Goal: Contribute content: Contribute content

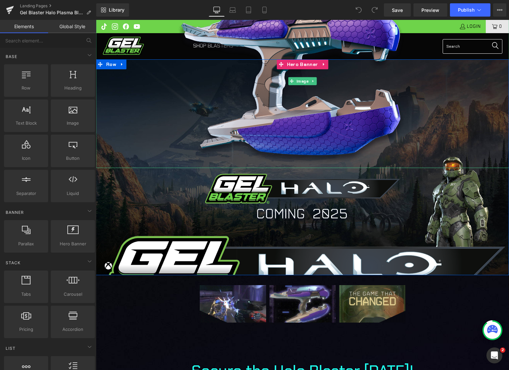
click at [157, 156] on div at bounding box center [302, 81] width 413 height 174
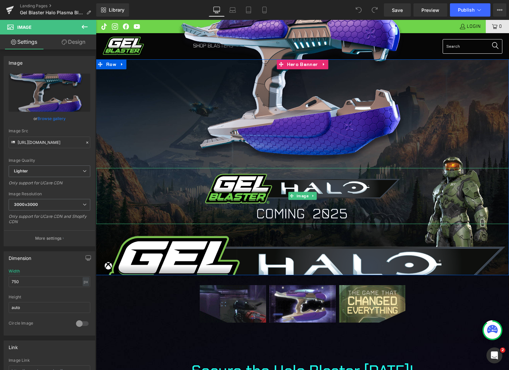
click at [150, 189] on div at bounding box center [302, 196] width 413 height 56
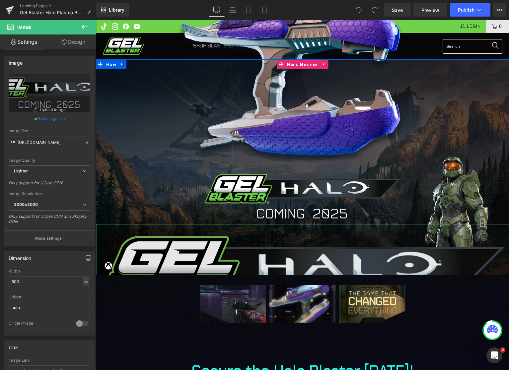
click at [159, 245] on img at bounding box center [302, 282] width 413 height 116
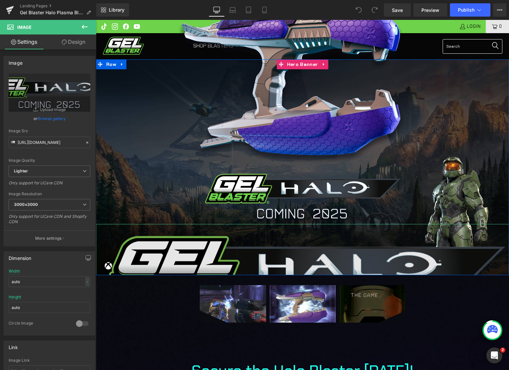
click at [156, 235] on img at bounding box center [302, 282] width 413 height 116
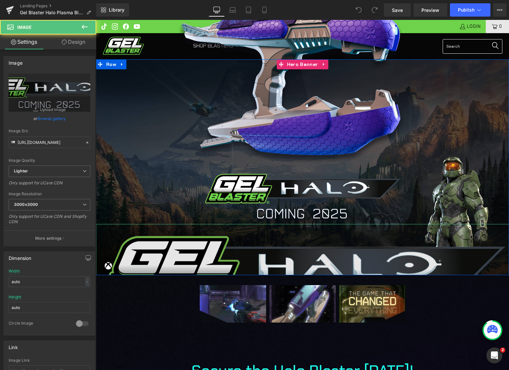
click at [360, 237] on img at bounding box center [302, 282] width 413 height 116
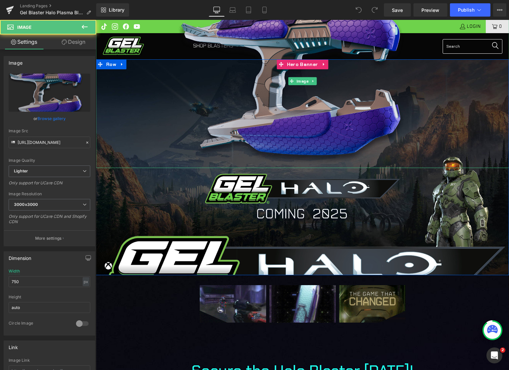
click at [207, 105] on img at bounding box center [302, 81] width 249 height 174
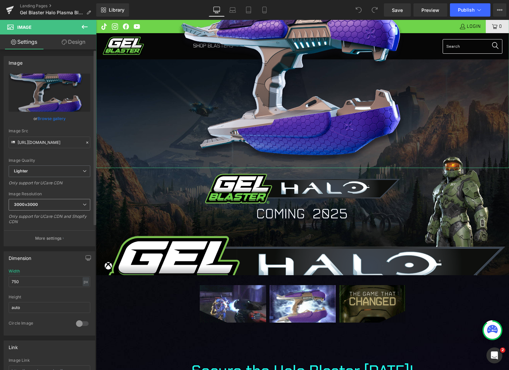
click at [63, 208] on span "3000x3000" at bounding box center [50, 205] width 82 height 12
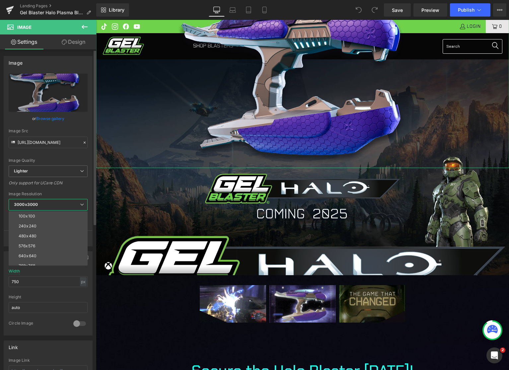
click at [71, 201] on span "3000x3000" at bounding box center [48, 205] width 79 height 12
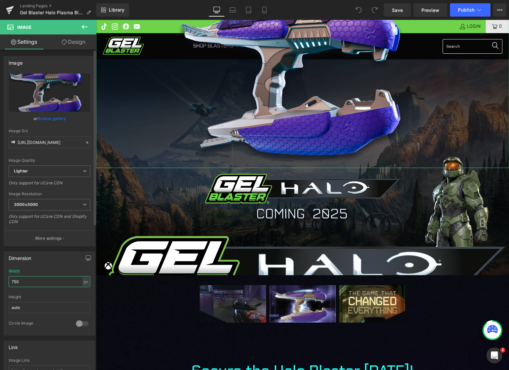
click at [37, 280] on input "750" at bounding box center [50, 281] width 82 height 11
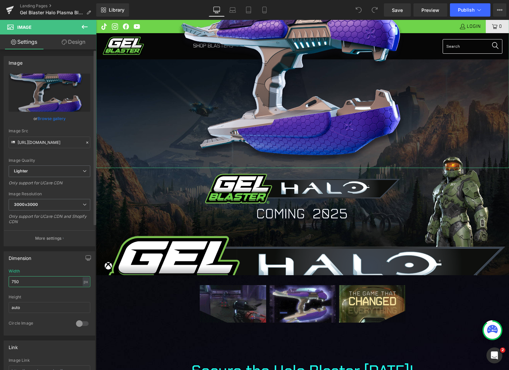
click at [37, 281] on input "750" at bounding box center [50, 281] width 82 height 11
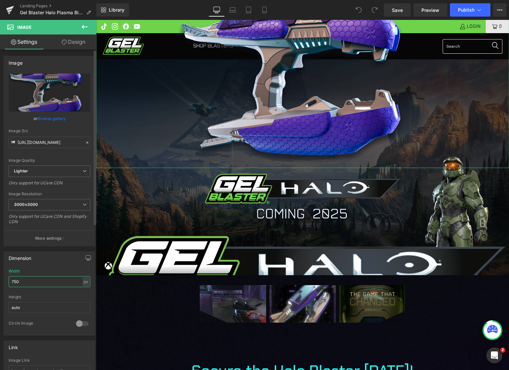
click at [36, 281] on input "750" at bounding box center [50, 281] width 82 height 11
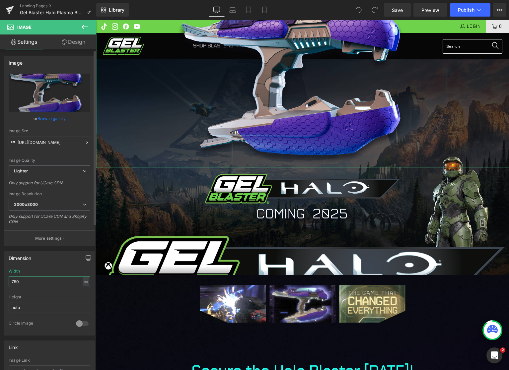
click at [37, 277] on input "750" at bounding box center [50, 281] width 82 height 11
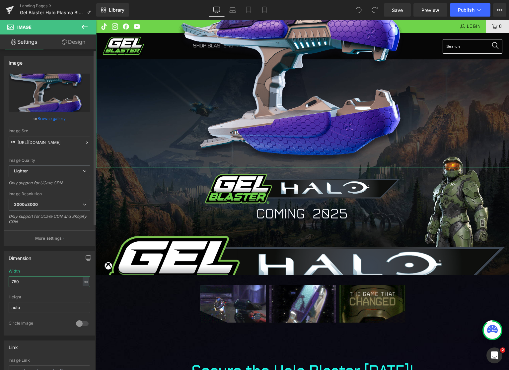
click at [37, 277] on input "750" at bounding box center [50, 281] width 82 height 11
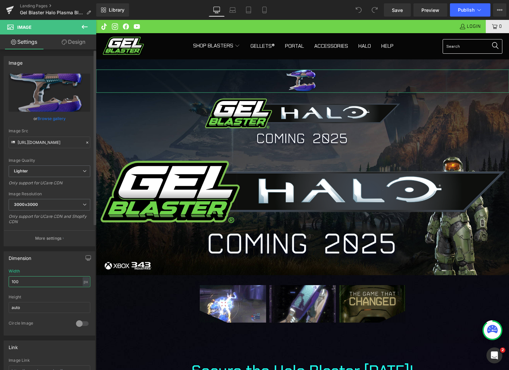
type input "100"
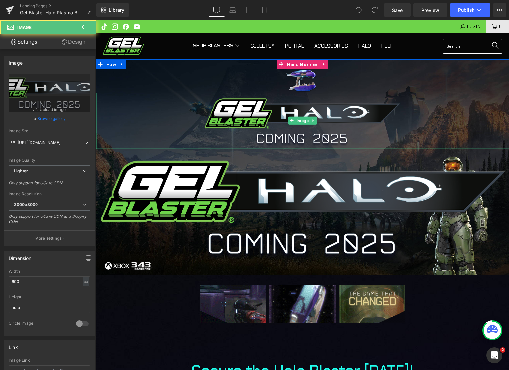
click at [189, 107] on div at bounding box center [302, 121] width 413 height 56
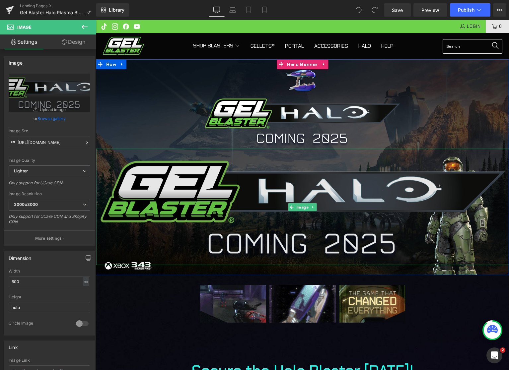
click at [179, 172] on img at bounding box center [302, 207] width 413 height 116
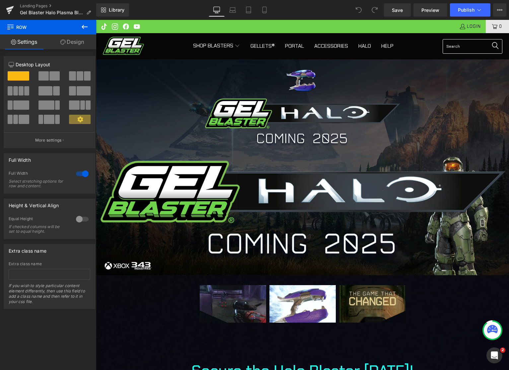
click at [84, 28] on icon at bounding box center [85, 27] width 8 height 8
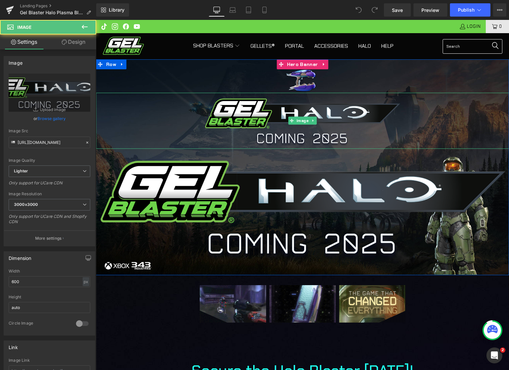
click at [193, 109] on div at bounding box center [302, 121] width 413 height 56
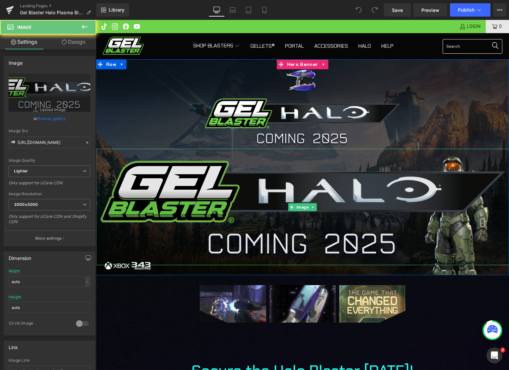
click at [185, 158] on img at bounding box center [302, 207] width 413 height 116
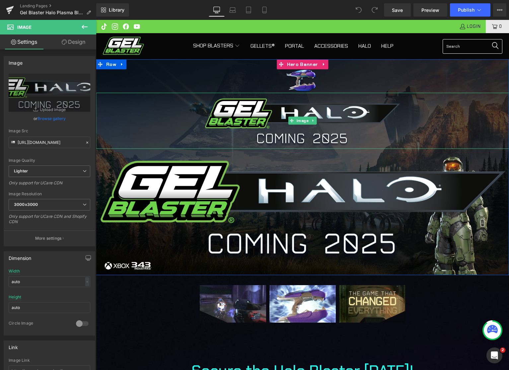
click at [169, 125] on div at bounding box center [302, 121] width 413 height 56
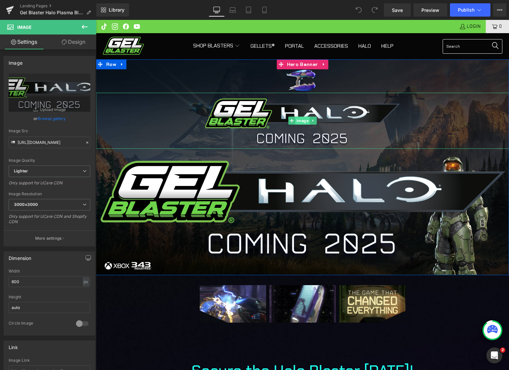
click at [297, 121] on span "Image" at bounding box center [302, 121] width 15 height 8
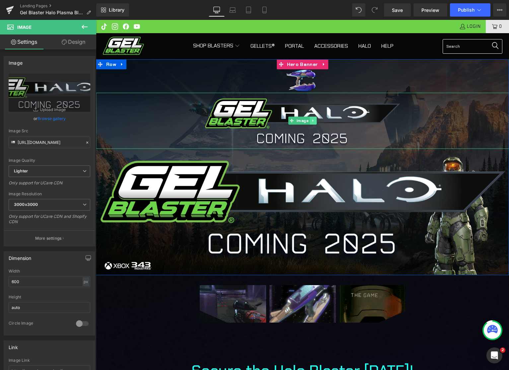
click at [311, 122] on icon at bounding box center [313, 121] width 4 height 4
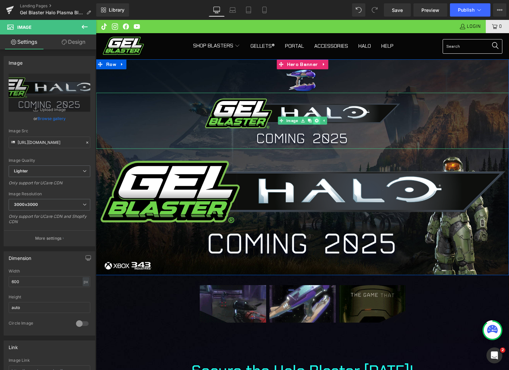
click at [315, 121] on icon at bounding box center [317, 121] width 4 height 4
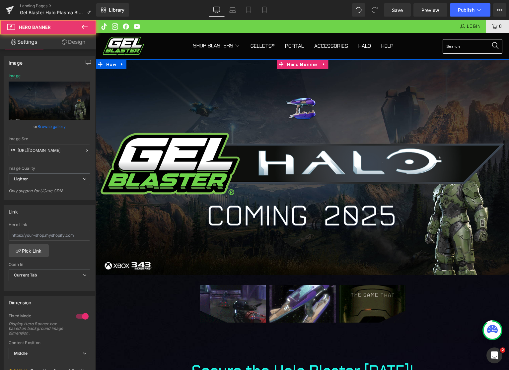
click at [258, 251] on div at bounding box center [302, 167] width 413 height 216
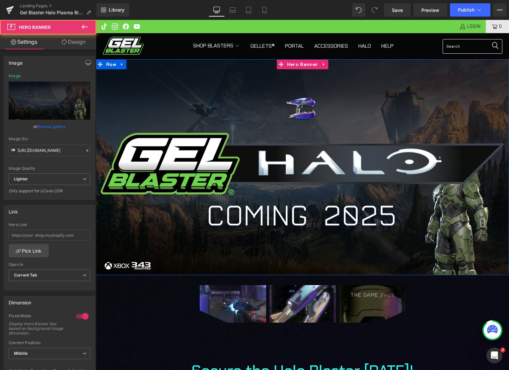
click at [247, 258] on div at bounding box center [302, 167] width 413 height 216
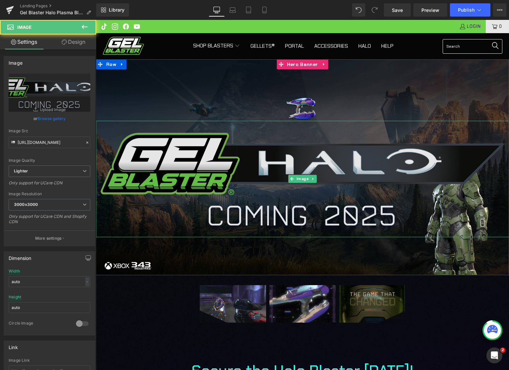
drag, startPoint x: 228, startPoint y: 214, endPoint x: 229, endPoint y: 209, distance: 4.4
click at [228, 213] on img at bounding box center [302, 179] width 413 height 116
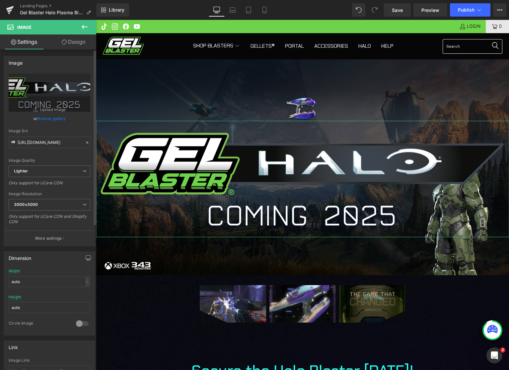
click at [46, 120] on link "Browse gallery" at bounding box center [51, 119] width 28 height 12
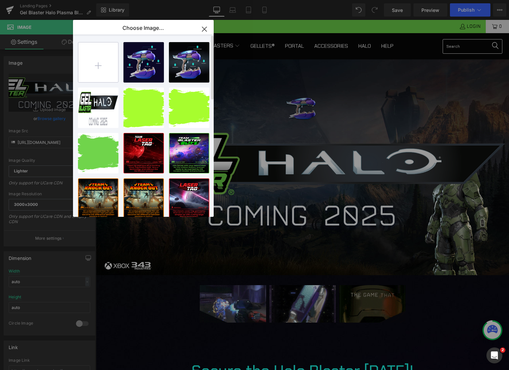
click at [104, 75] on input "file" at bounding box center [98, 62] width 40 height 40
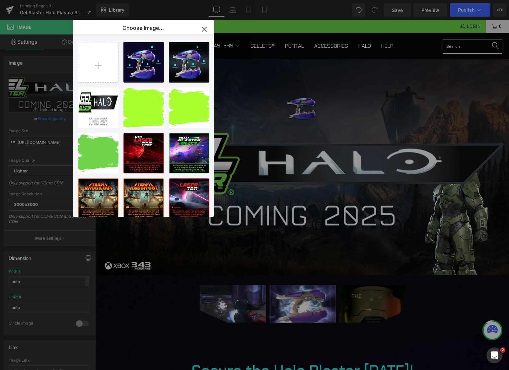
type input "C:\fakepath\Halo In Stock V2 2025-01.jpg"
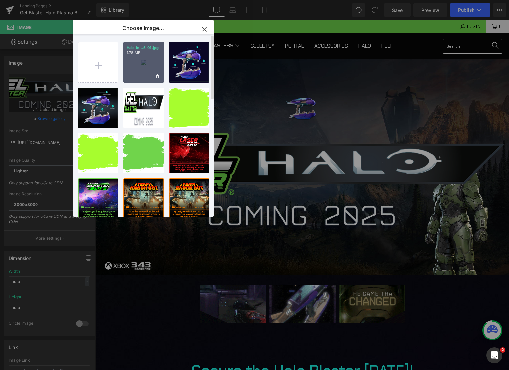
click at [150, 61] on div "Halo In...5-01.jpg 1.78 MB" at bounding box center [143, 62] width 40 height 40
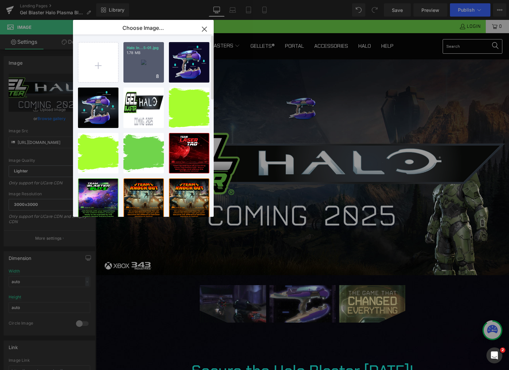
type input "[URL][DOMAIN_NAME]"
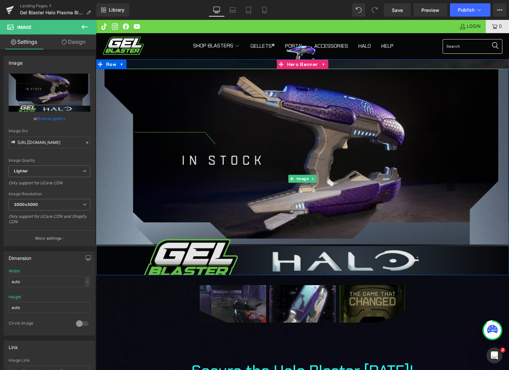
click at [206, 146] on img at bounding box center [302, 179] width 413 height 221
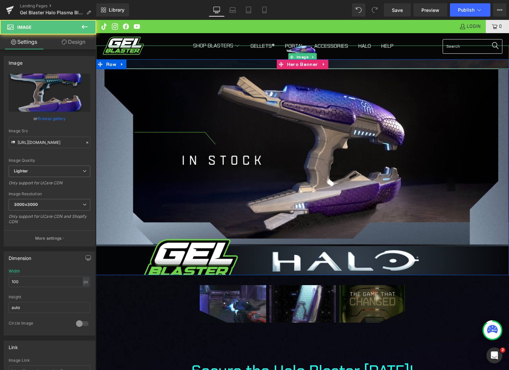
click at [251, 65] on div at bounding box center [302, 56] width 413 height 23
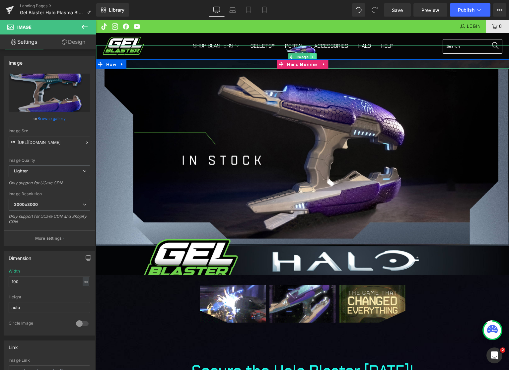
click at [311, 56] on icon at bounding box center [313, 57] width 4 height 4
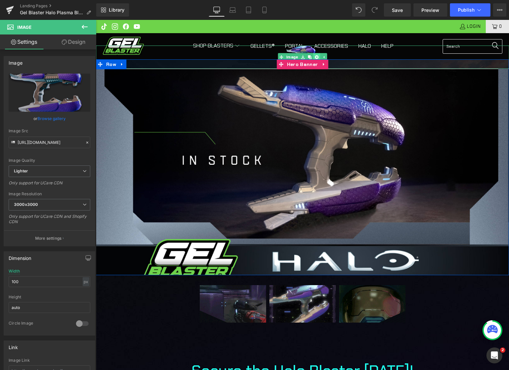
click at [315, 57] on icon at bounding box center [317, 57] width 4 height 4
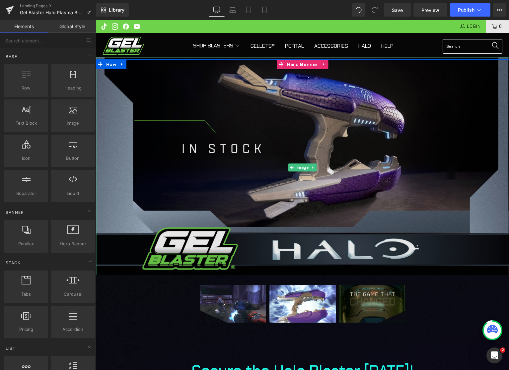
click at [137, 72] on img at bounding box center [302, 167] width 413 height 221
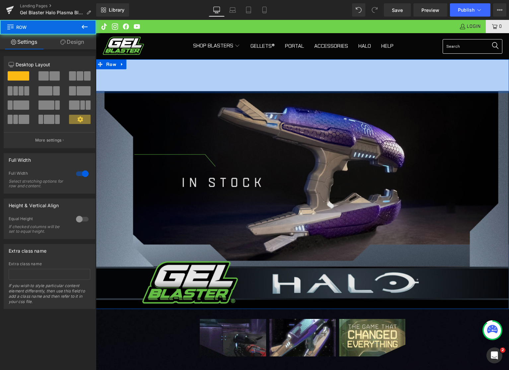
drag, startPoint x: 216, startPoint y: 61, endPoint x: 216, endPoint y: 98, distance: 36.5
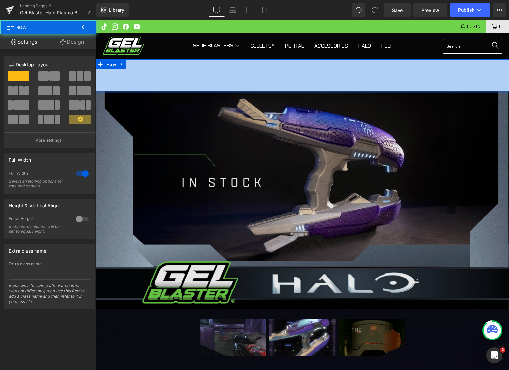
click at [216, 98] on div "Image Image Hero Banner Row 102px" at bounding box center [302, 184] width 413 height 250
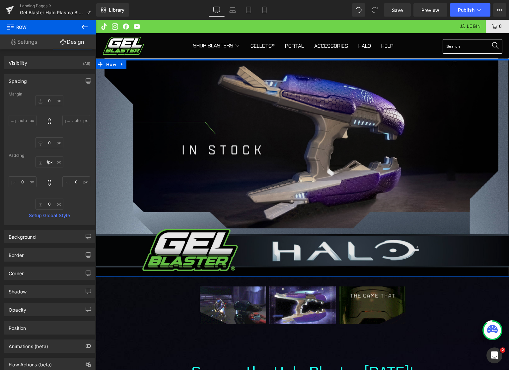
type input "0px"
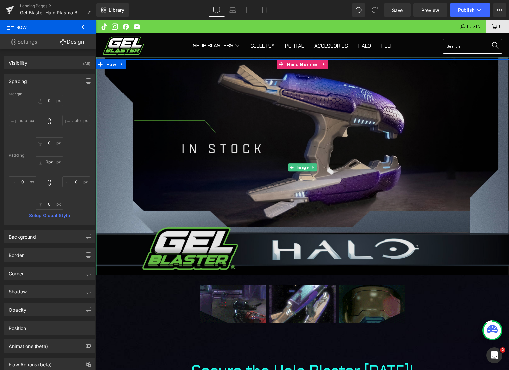
drag, startPoint x: 216, startPoint y: 96, endPoint x: 221, endPoint y: 69, distance: 27.1
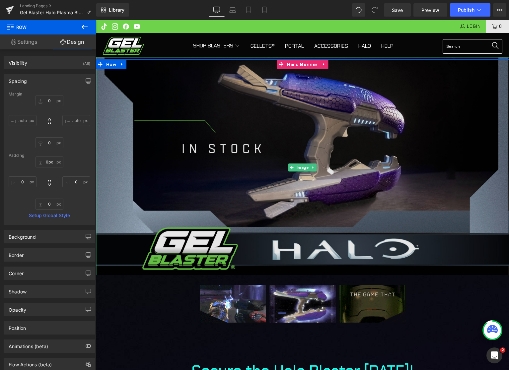
click at [221, 69] on div "Image Image Hero Banner Row" at bounding box center [302, 167] width 413 height 216
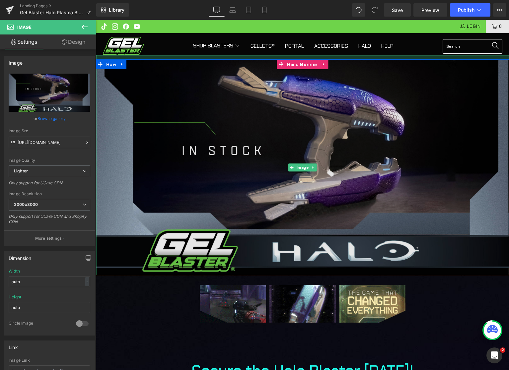
drag, startPoint x: 223, startPoint y: 58, endPoint x: 223, endPoint y: 61, distance: 3.7
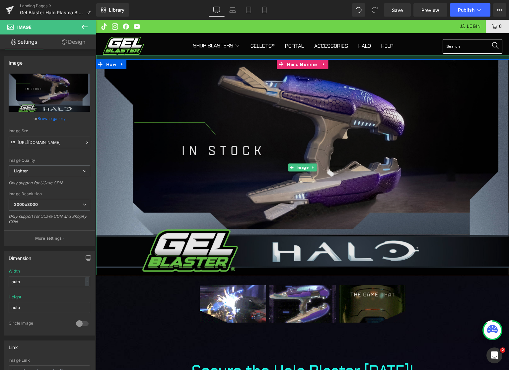
click at [223, 61] on div "Image" at bounding box center [302, 167] width 413 height 225
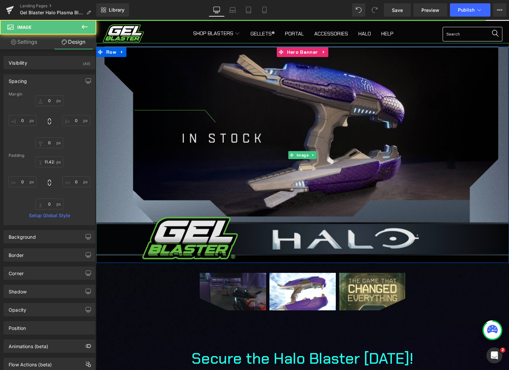
scroll to position [111, 0]
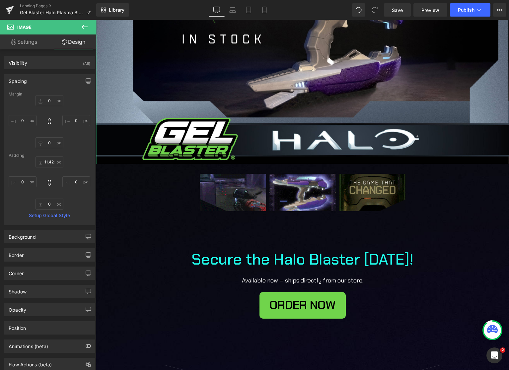
click at [32, 46] on link "Settings" at bounding box center [24, 41] width 48 height 15
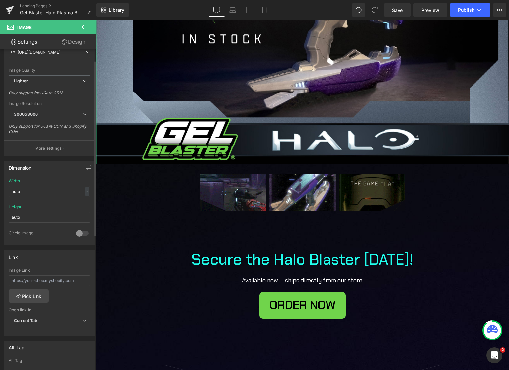
scroll to position [99, 0]
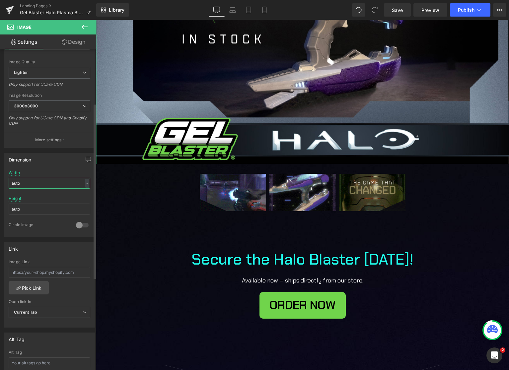
click at [45, 184] on input "auto" at bounding box center [50, 183] width 82 height 11
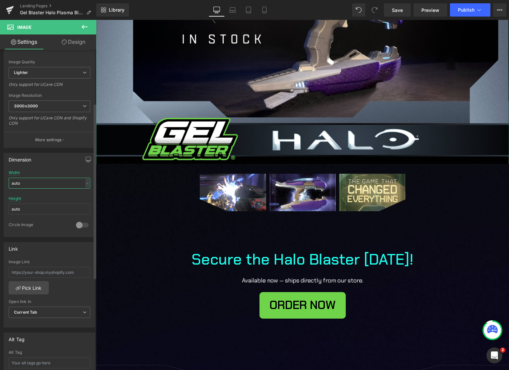
click at [45, 184] on input "auto" at bounding box center [50, 183] width 82 height 11
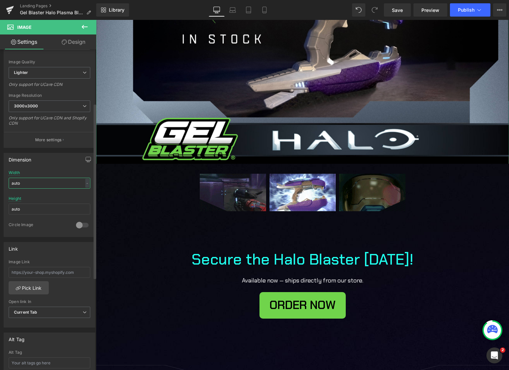
click at [45, 184] on input "auto" at bounding box center [50, 183] width 82 height 11
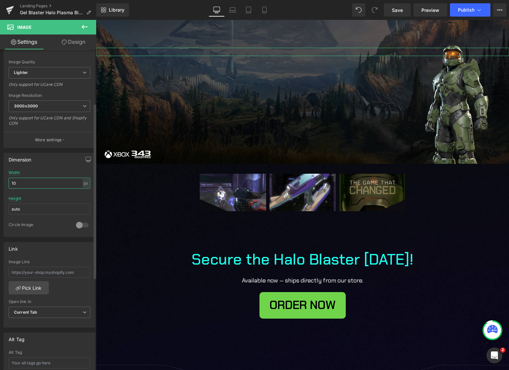
type input "100"
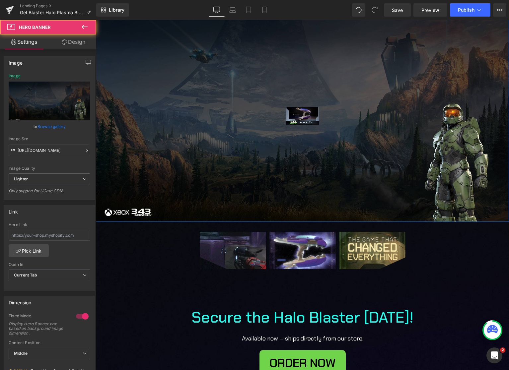
click at [241, 168] on div at bounding box center [302, 114] width 413 height 216
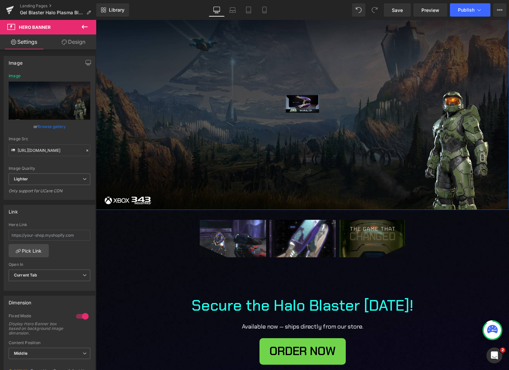
scroll to position [0, 0]
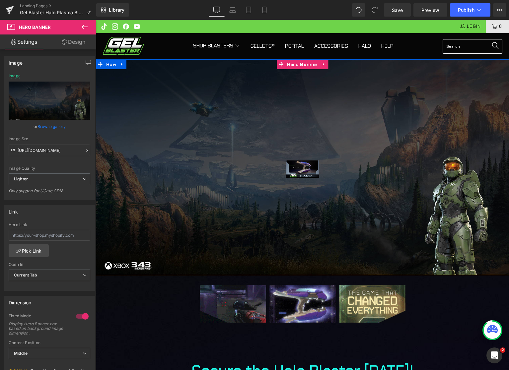
click at [182, 127] on div at bounding box center [302, 167] width 413 height 216
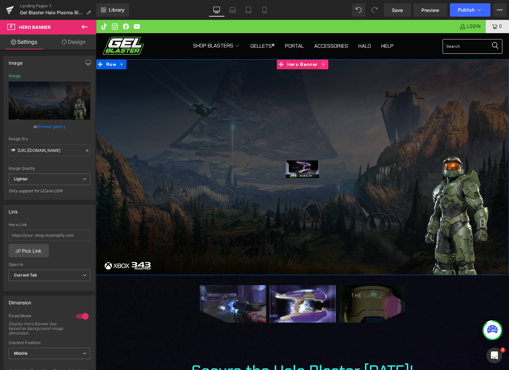
click at [319, 64] on link at bounding box center [323, 64] width 9 height 10
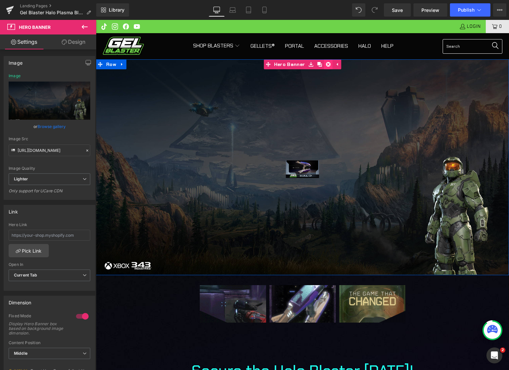
click at [326, 66] on icon at bounding box center [328, 64] width 5 height 5
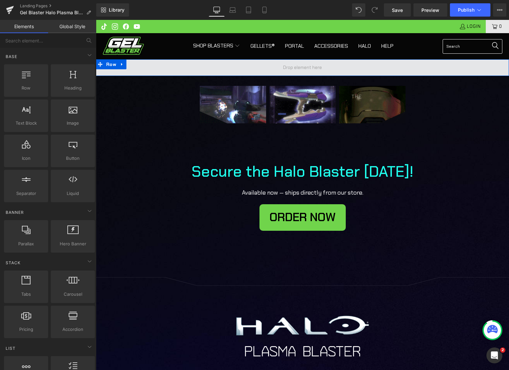
click at [247, 67] on span at bounding box center [302, 67] width 413 height 17
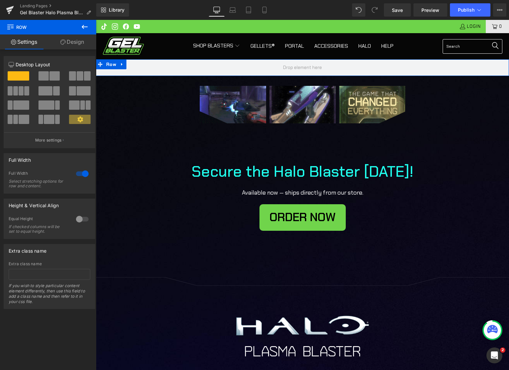
click at [17, 74] on span at bounding box center [19, 75] width 22 height 9
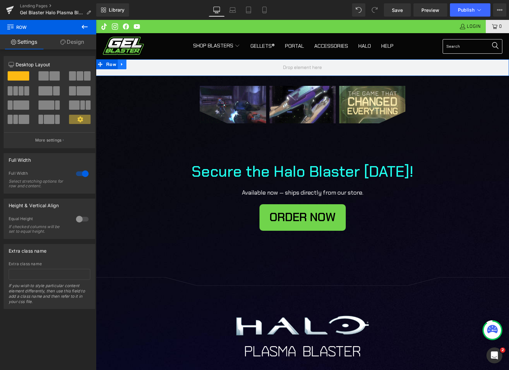
click at [121, 66] on link at bounding box center [122, 64] width 9 height 10
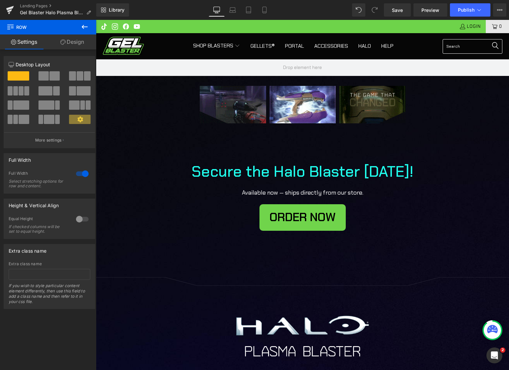
click at [87, 27] on icon at bounding box center [85, 27] width 8 height 8
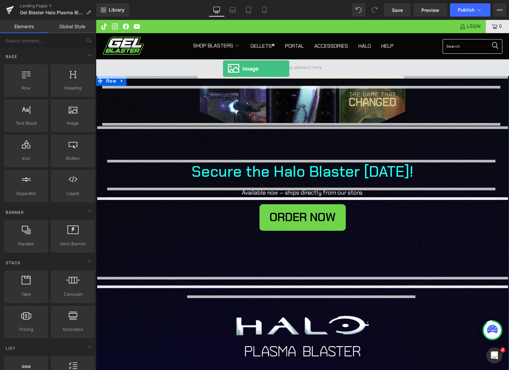
drag, startPoint x: 166, startPoint y: 134, endPoint x: 223, endPoint y: 69, distance: 86.5
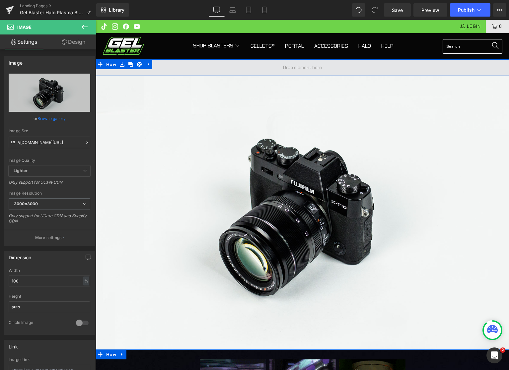
click at [274, 67] on span at bounding box center [302, 67] width 413 height 17
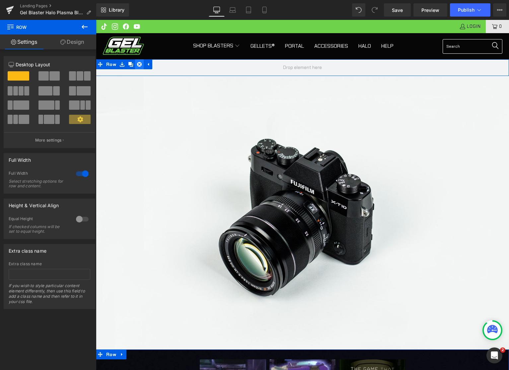
click at [137, 64] on icon at bounding box center [139, 64] width 5 height 5
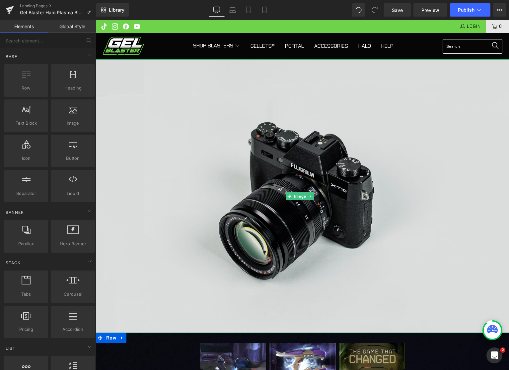
drag, startPoint x: 224, startPoint y: 154, endPoint x: 235, endPoint y: 162, distance: 13.9
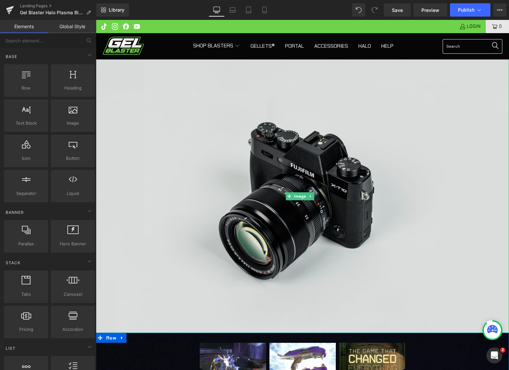
click at [225, 154] on img at bounding box center [302, 196] width 413 height 274
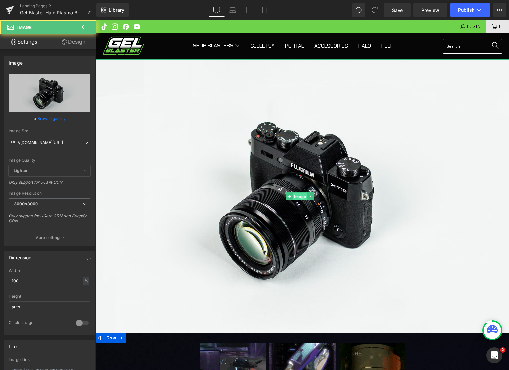
click at [298, 196] on span "Image" at bounding box center [300, 196] width 15 height 8
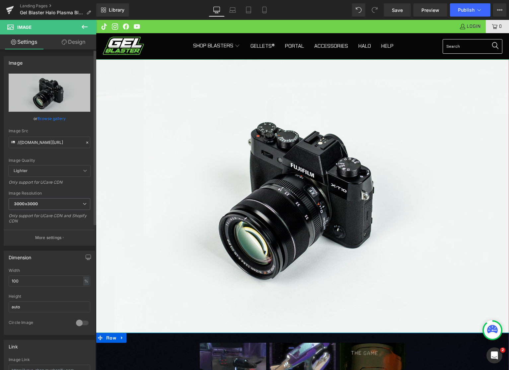
click at [44, 117] on link "Browse gallery" at bounding box center [51, 119] width 28 height 12
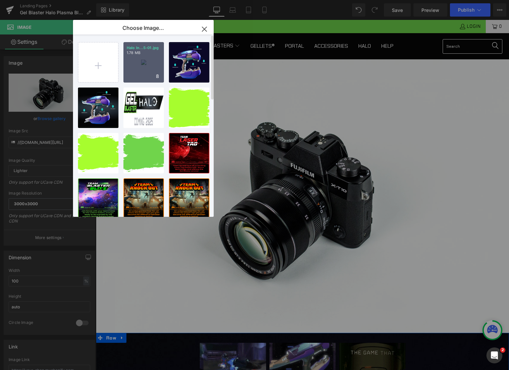
click at [130, 61] on div "Halo In...5-01.jpg 1.78 MB" at bounding box center [143, 62] width 40 height 40
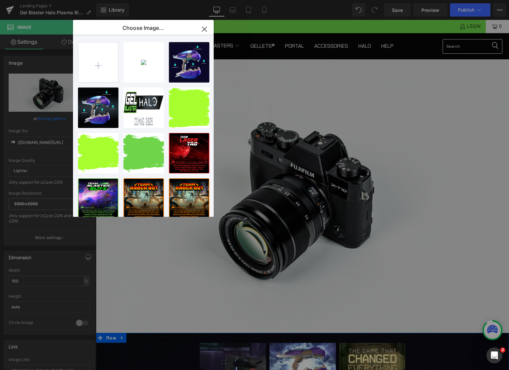
type input "[URL][DOMAIN_NAME]"
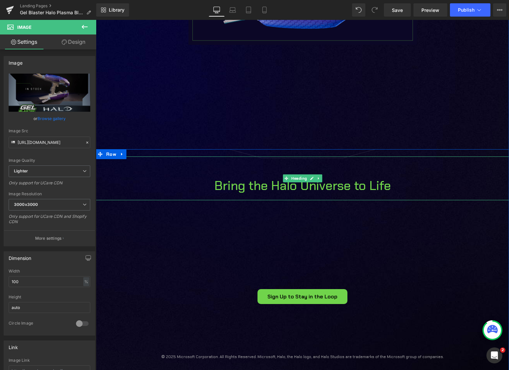
scroll to position [457, 0]
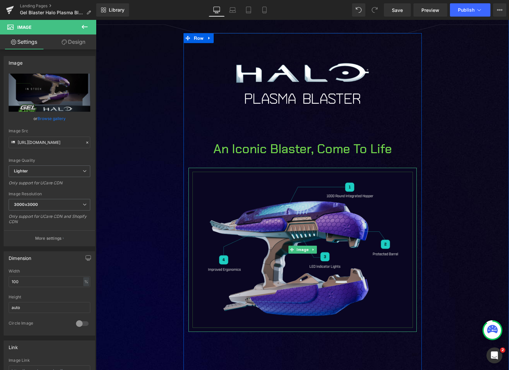
click at [333, 191] on img at bounding box center [302, 250] width 228 height 165
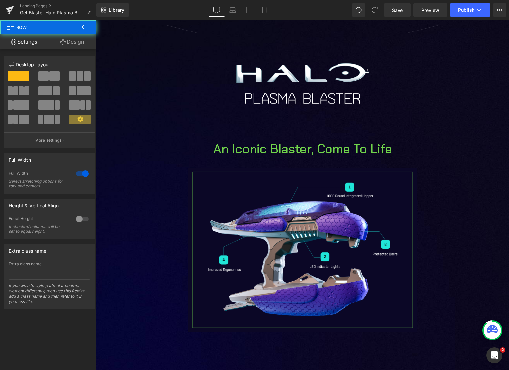
click at [444, 212] on div "ORDER NOW Button Image Image Image An Iconic Blaster, Come to Life Heading Imag…" at bounding box center [302, 180] width 413 height 471
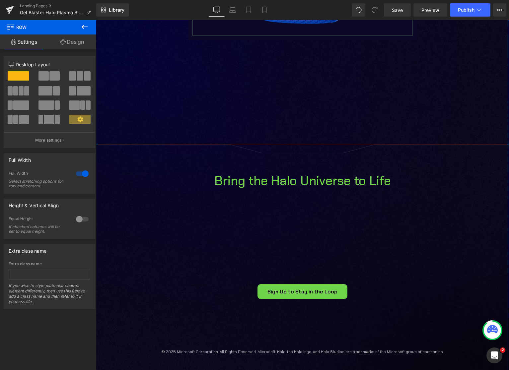
scroll to position [869, 0]
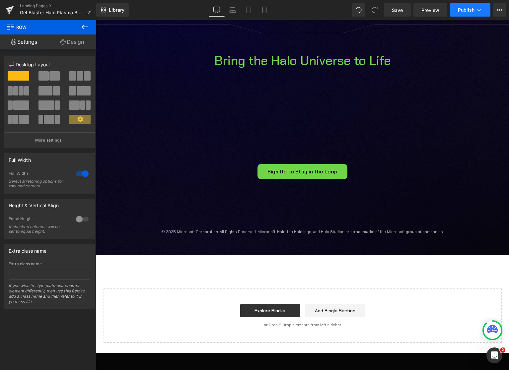
click at [468, 10] on span "Publish" at bounding box center [466, 9] width 17 height 5
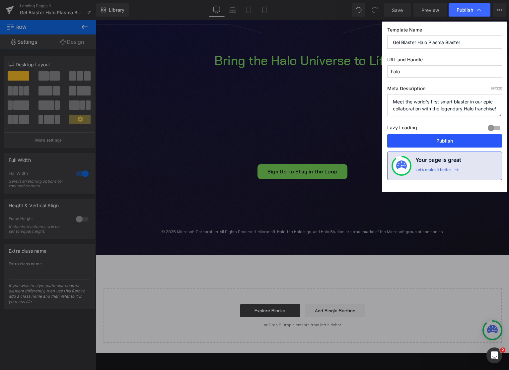
click at [455, 139] on button "Publish" at bounding box center [444, 140] width 115 height 13
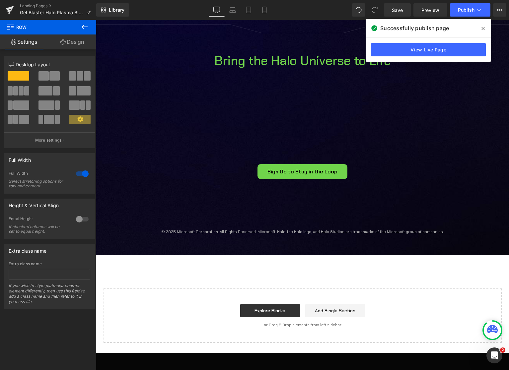
click at [483, 28] on icon at bounding box center [482, 28] width 3 height 3
